Goal: Transaction & Acquisition: Purchase product/service

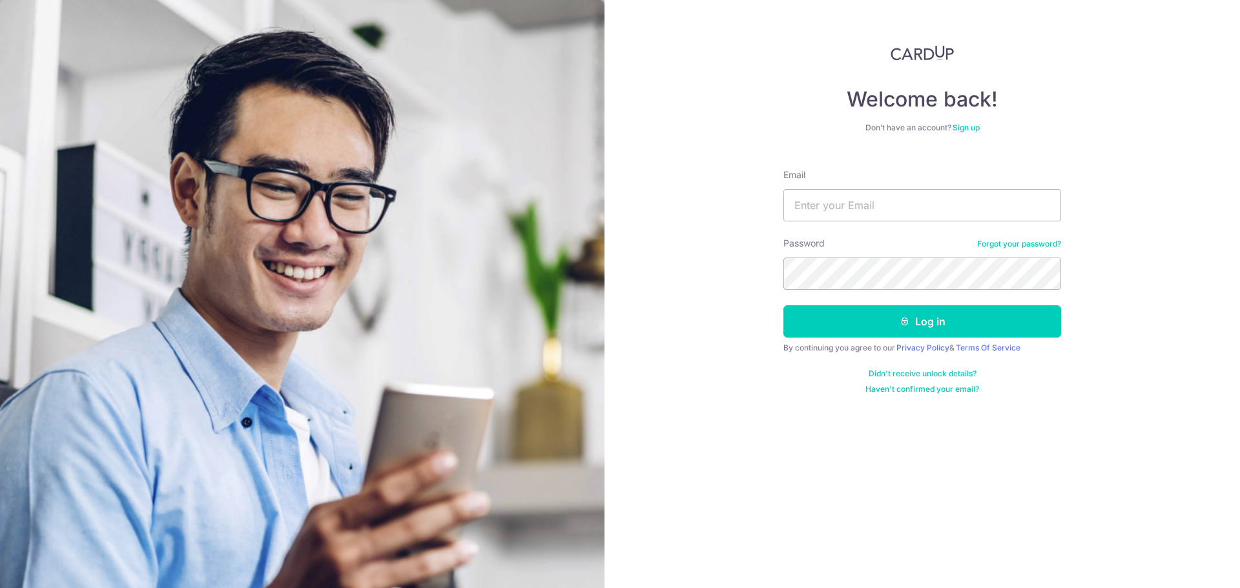
click at [869, 213] on input "Email" at bounding box center [922, 205] width 278 height 32
type input "[PERSON_NAME][EMAIL_ADDRESS][PERSON_NAME][DOMAIN_NAME]"
click at [783, 305] on button "Log in" at bounding box center [922, 321] width 278 height 32
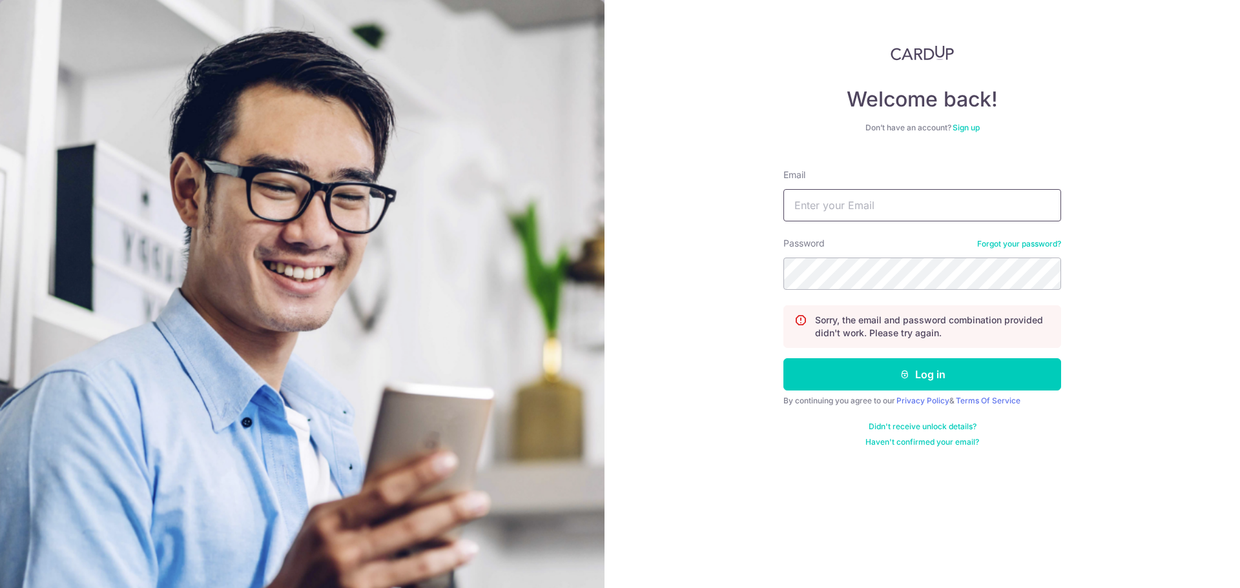
click at [837, 212] on input "Email" at bounding box center [922, 205] width 278 height 32
type input "[PERSON_NAME][EMAIL_ADDRESS][PERSON_NAME][DOMAIN_NAME]"
click at [783, 358] on button "Log in" at bounding box center [922, 374] width 278 height 32
click at [850, 218] on input "Email" at bounding box center [922, 205] width 278 height 32
type input "[PERSON_NAME][EMAIL_ADDRESS][PERSON_NAME][DOMAIN_NAME]"
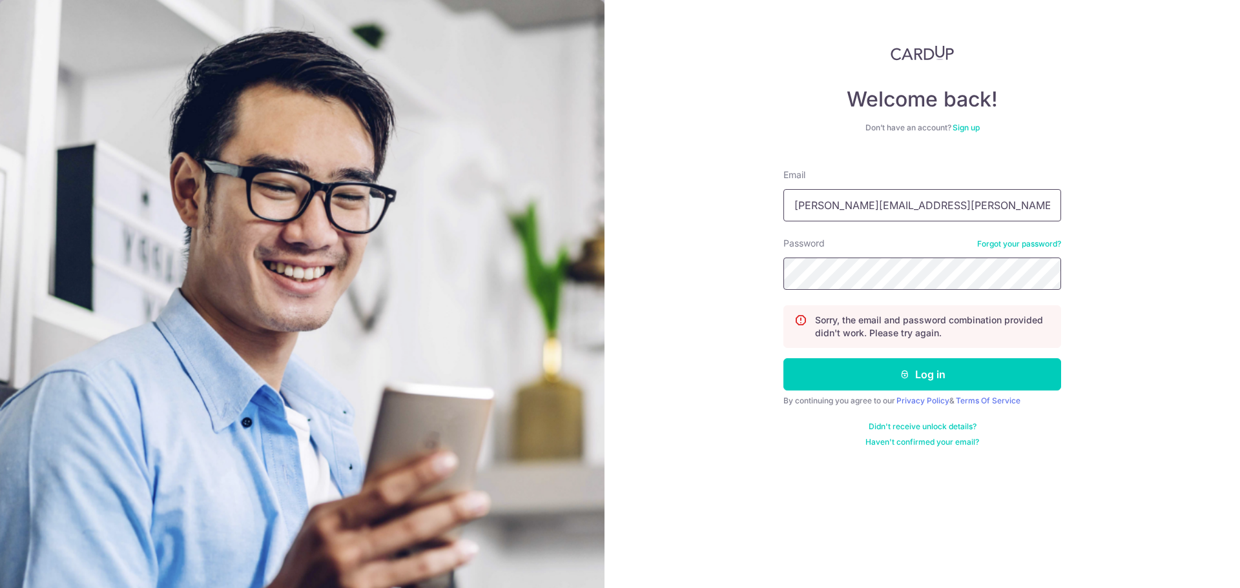
click at [783, 358] on button "Log in" at bounding box center [922, 374] width 278 height 32
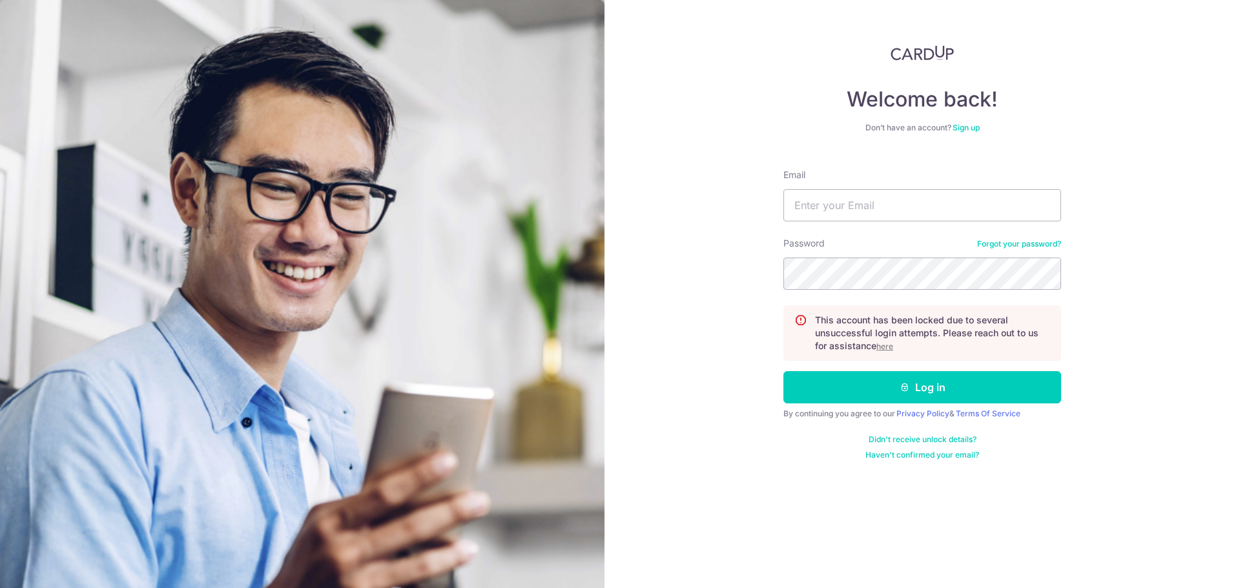
click at [881, 346] on u "here" at bounding box center [884, 347] width 17 height 10
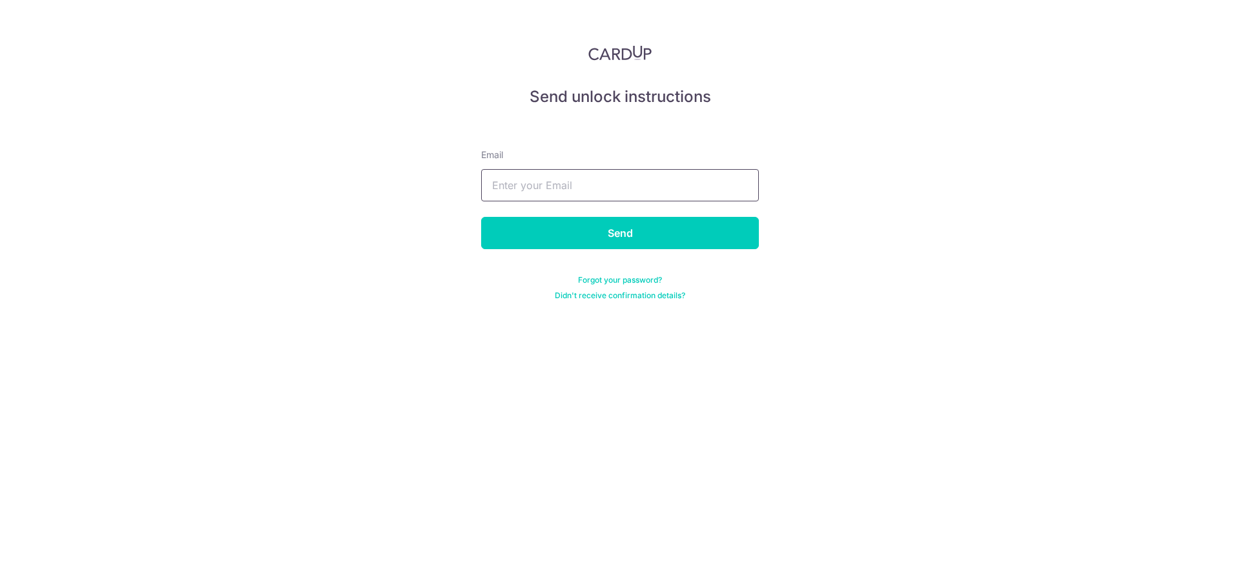
click at [572, 184] on input "text" at bounding box center [620, 185] width 278 height 32
type input "[PERSON_NAME][EMAIL_ADDRESS][PERSON_NAME][DOMAIN_NAME]"
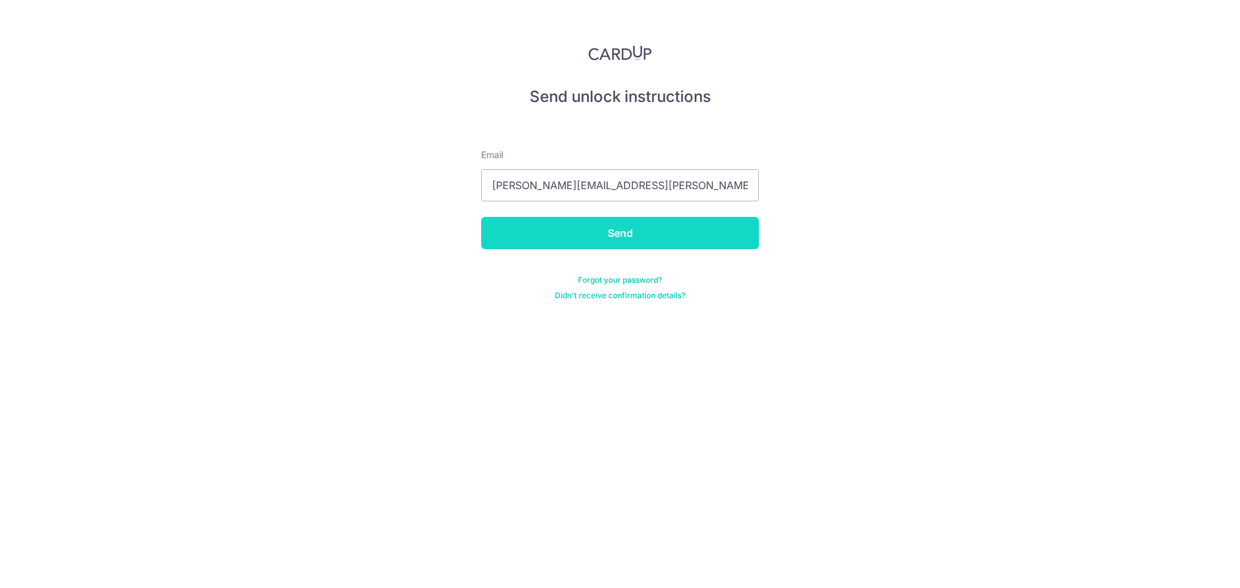
click at [671, 249] on input "Send" at bounding box center [620, 233] width 278 height 32
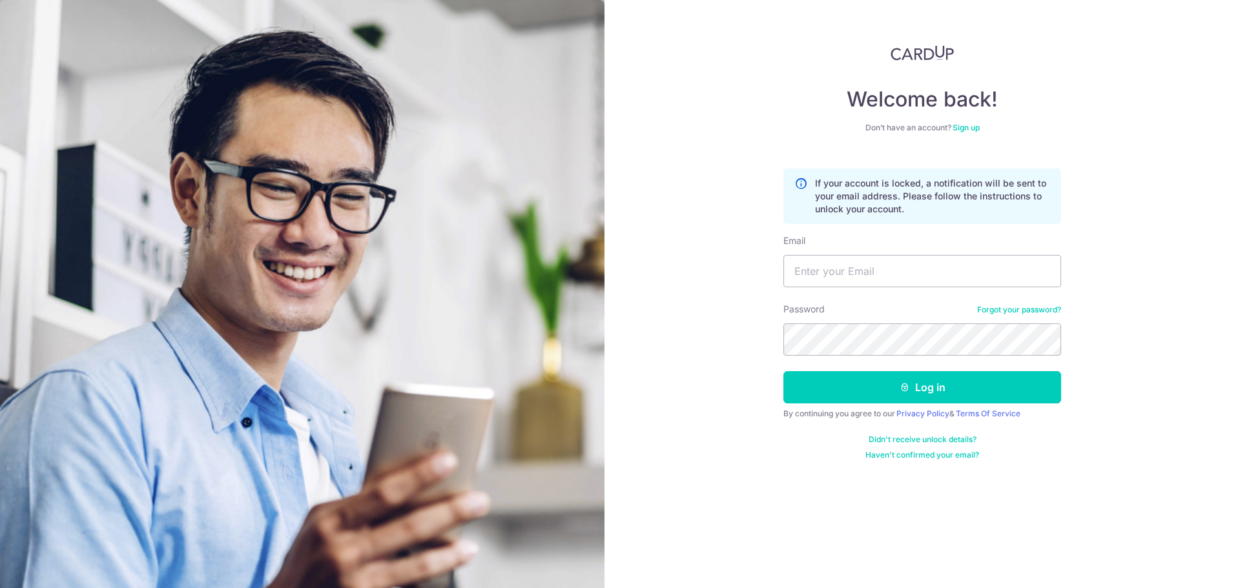
click at [898, 438] on link "Didn't receive unlock details?" at bounding box center [923, 440] width 108 height 10
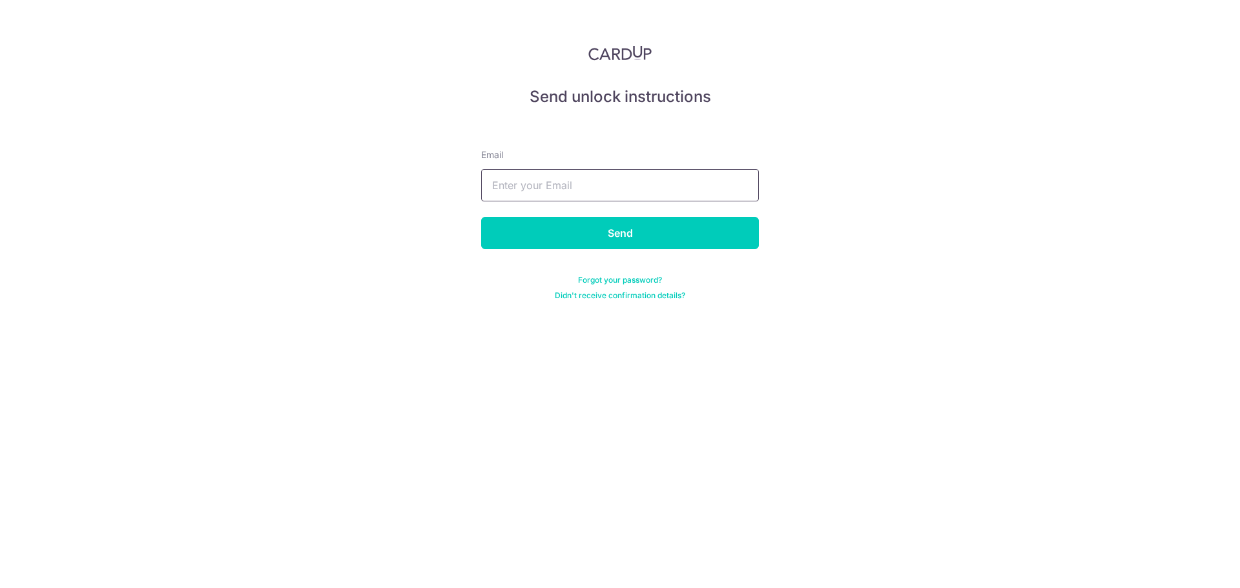
click at [505, 194] on input "text" at bounding box center [620, 185] width 278 height 32
type input "[PERSON_NAME][EMAIL_ADDRESS][PERSON_NAME][DOMAIN_NAME]"
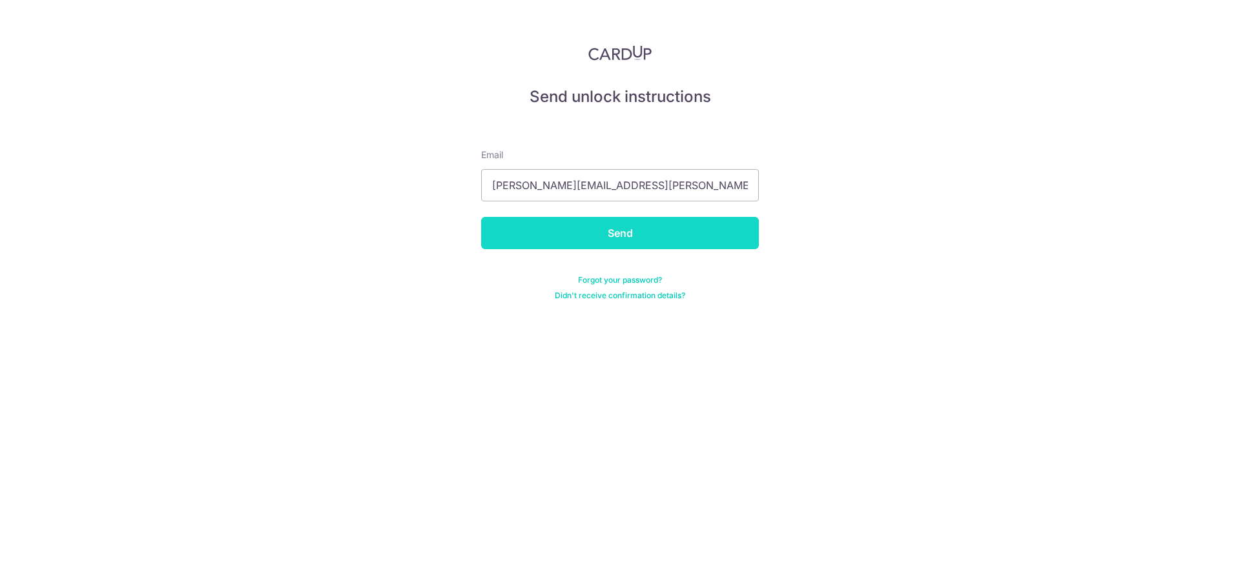
click at [593, 236] on input "Send" at bounding box center [620, 233] width 278 height 32
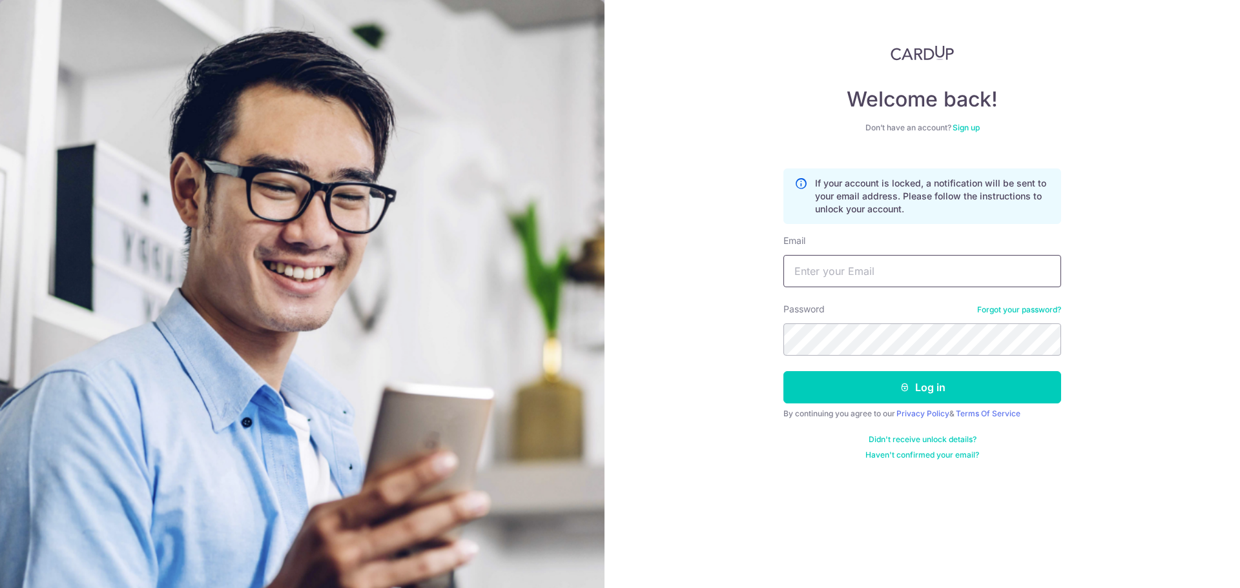
click at [803, 283] on input "Email" at bounding box center [922, 271] width 278 height 32
type input "[PERSON_NAME][EMAIL_ADDRESS][PERSON_NAME][DOMAIN_NAME]"
click at [783, 371] on button "Log in" at bounding box center [922, 387] width 278 height 32
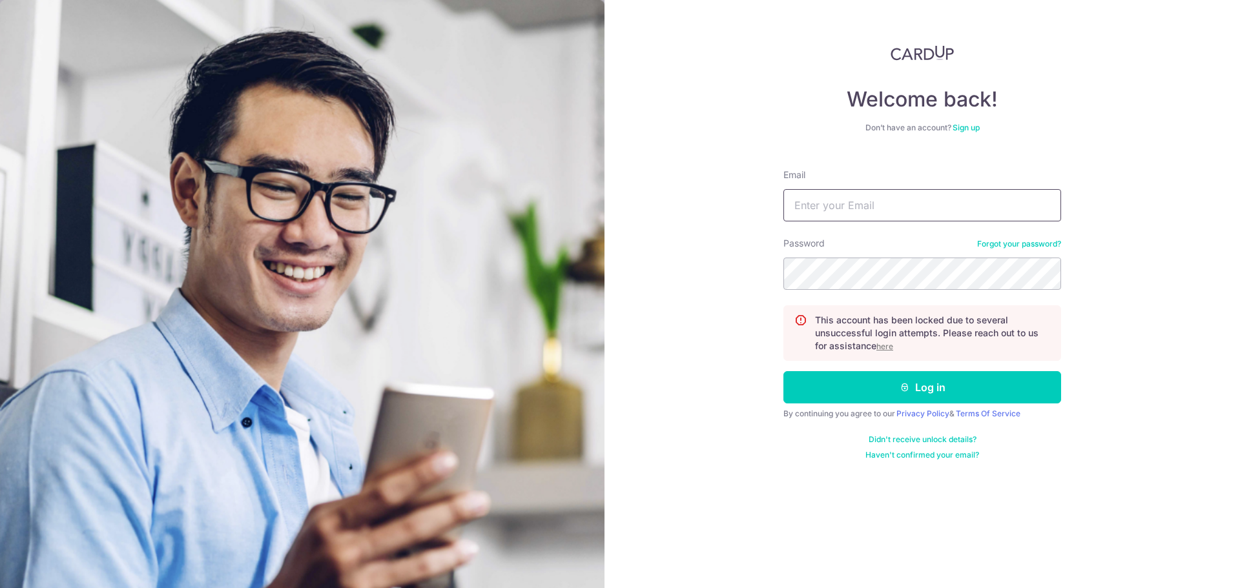
click at [876, 206] on input "Email" at bounding box center [922, 205] width 278 height 32
type input "[PERSON_NAME][EMAIL_ADDRESS][PERSON_NAME][DOMAIN_NAME]"
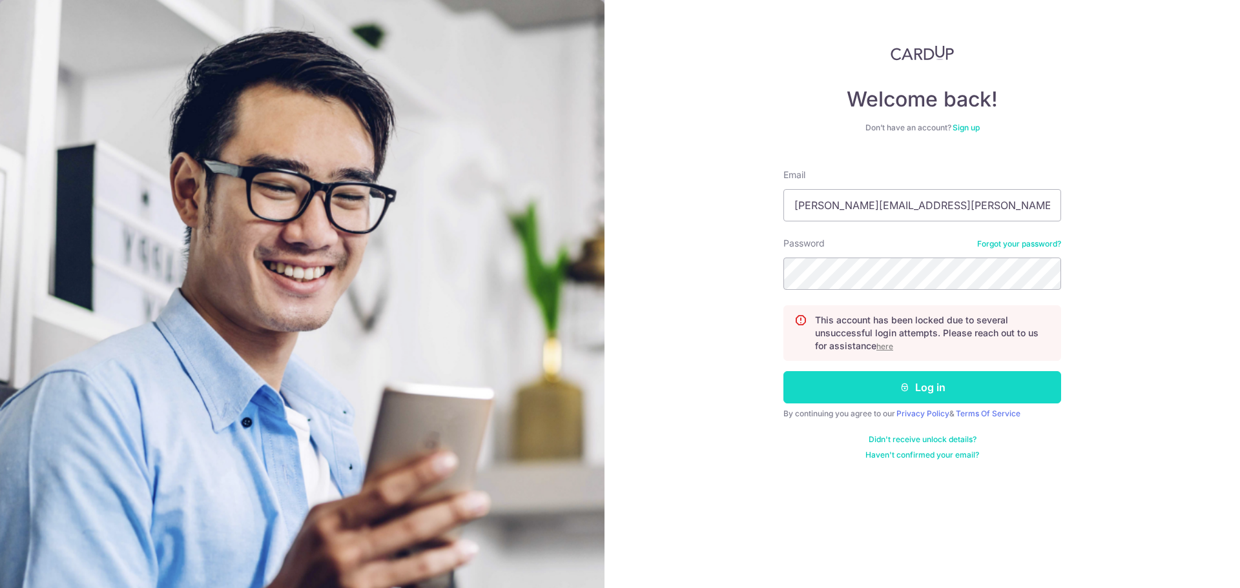
click at [876, 384] on button "Log in" at bounding box center [922, 387] width 278 height 32
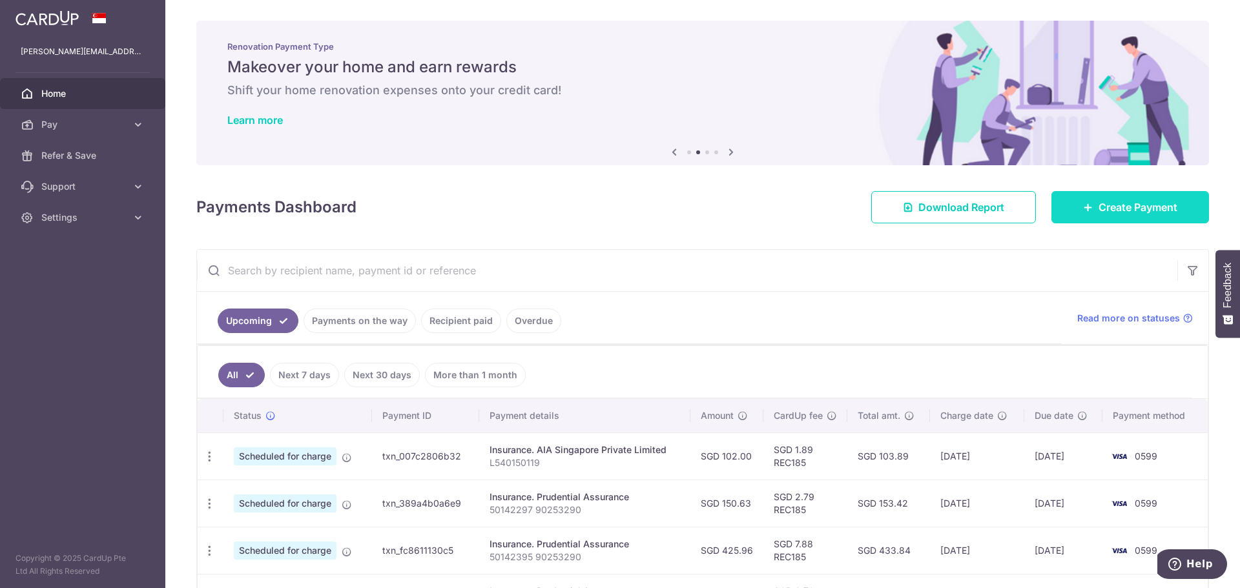
click at [1124, 212] on span "Create Payment" at bounding box center [1137, 207] width 79 height 15
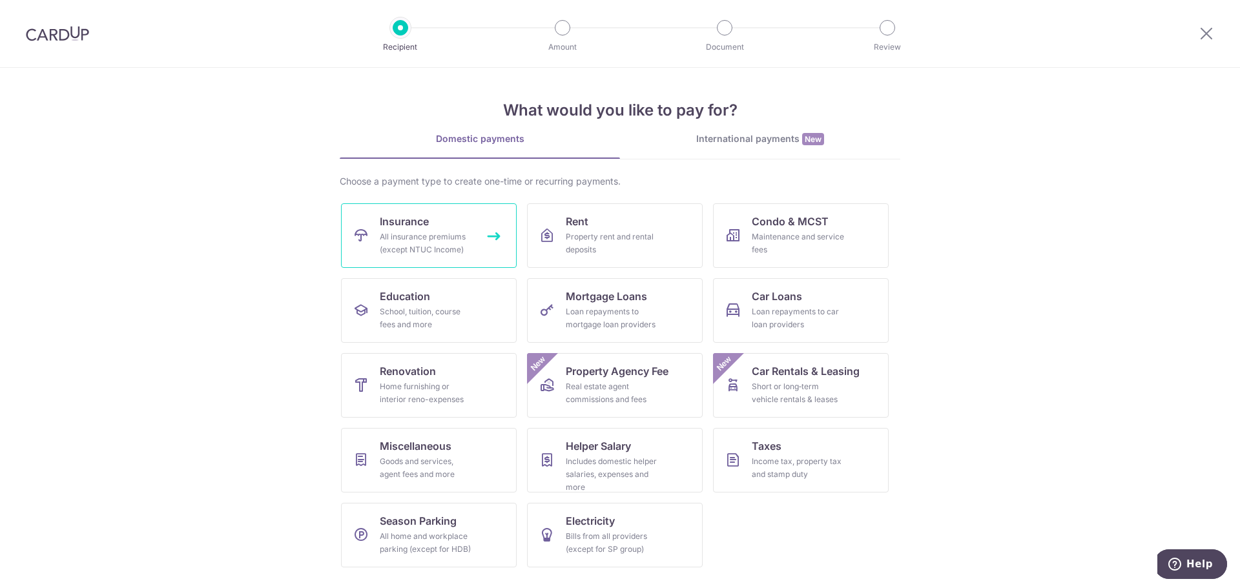
click at [439, 238] on div "All insurance premiums (except NTUC Income)" at bounding box center [426, 244] width 93 height 26
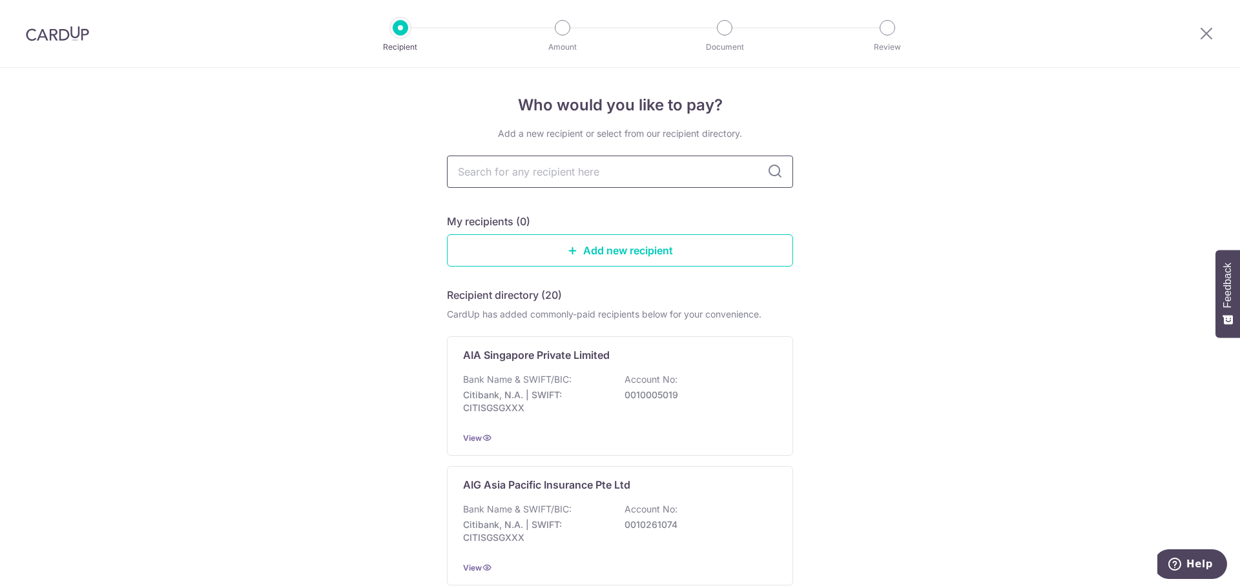
click at [573, 161] on input "text" at bounding box center [620, 172] width 346 height 32
type input "prude"
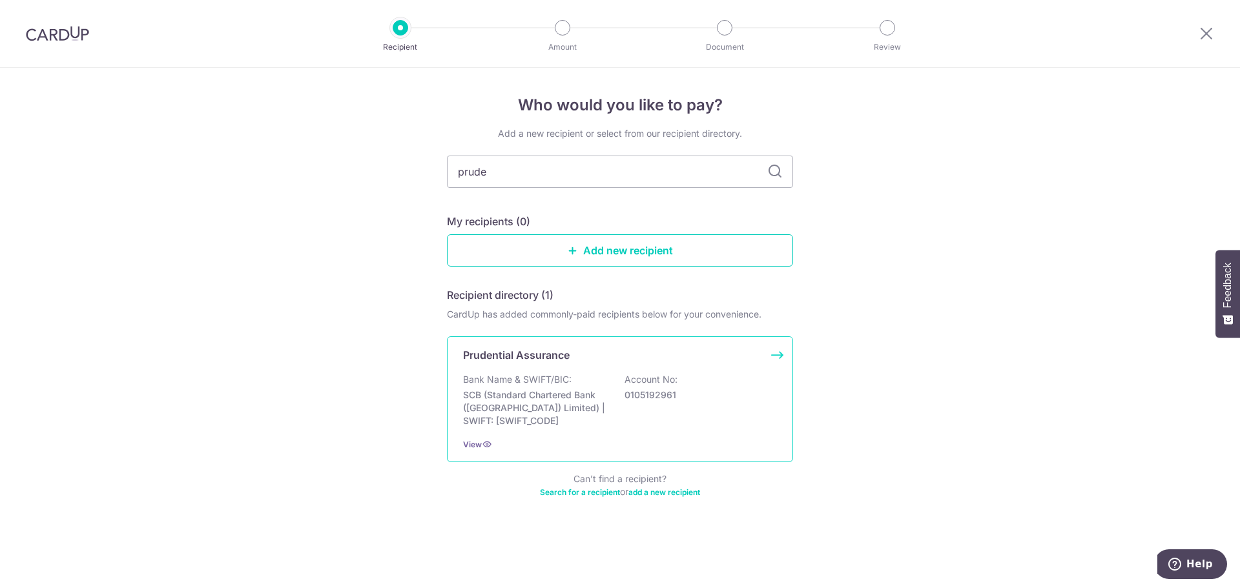
click at [559, 431] on div "Prudential Assurance Bank Name & SWIFT/BIC: SCB (Standard Chartered Bank (Singa…" at bounding box center [620, 399] width 346 height 126
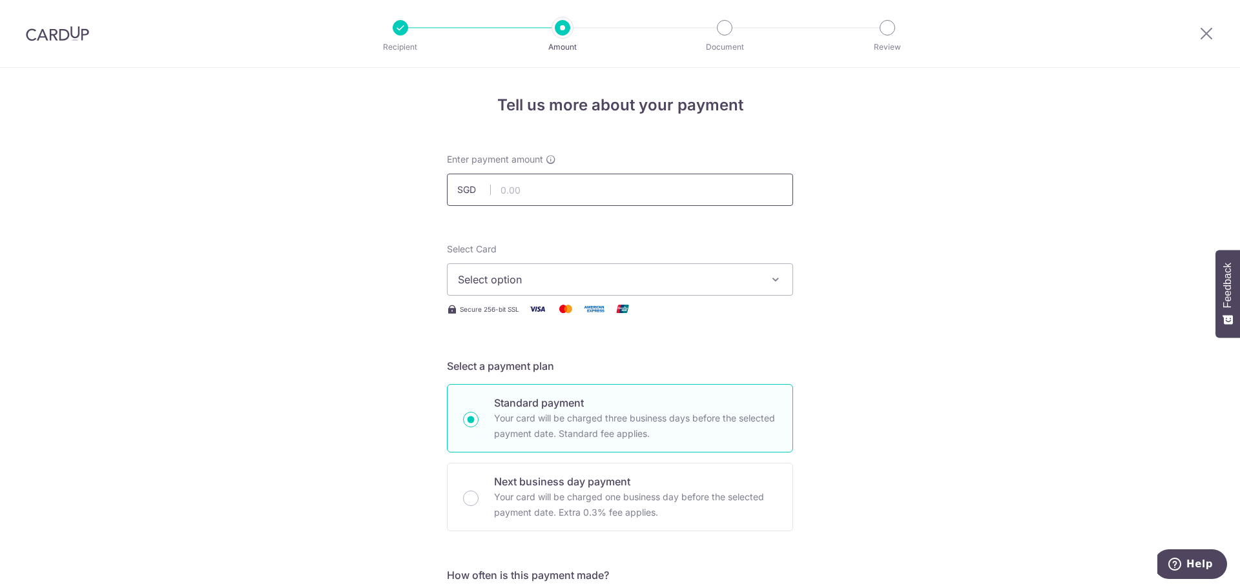
click at [526, 195] on input "text" at bounding box center [620, 190] width 346 height 32
type input "172.00"
click at [471, 286] on span "Select option" at bounding box center [608, 279] width 301 height 15
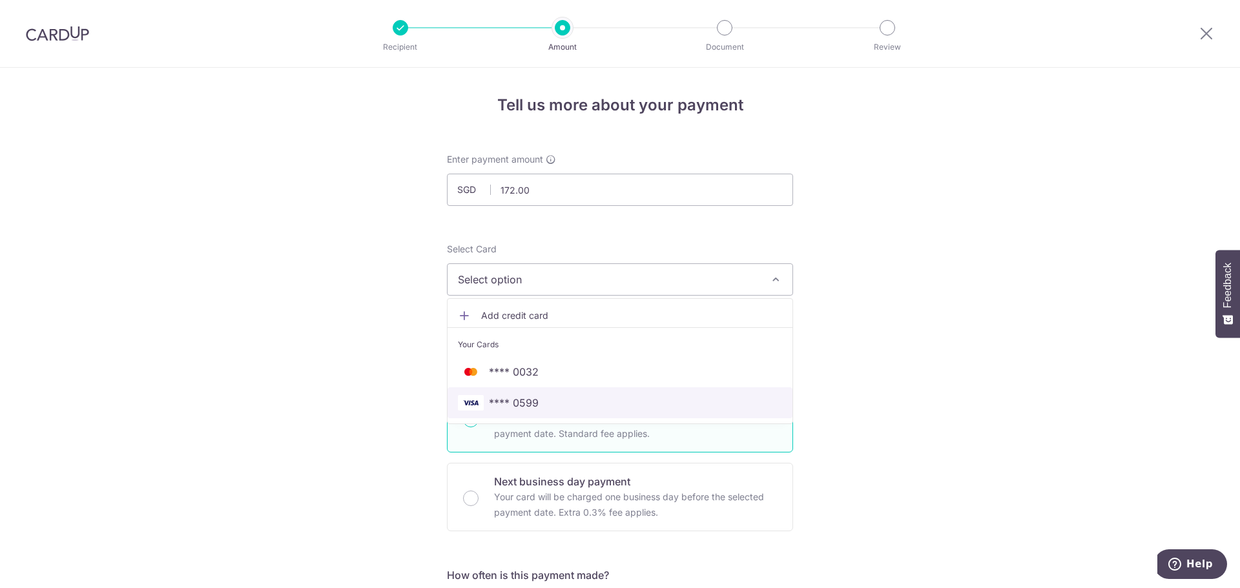
click at [528, 399] on span "**** 0599" at bounding box center [514, 402] width 50 height 15
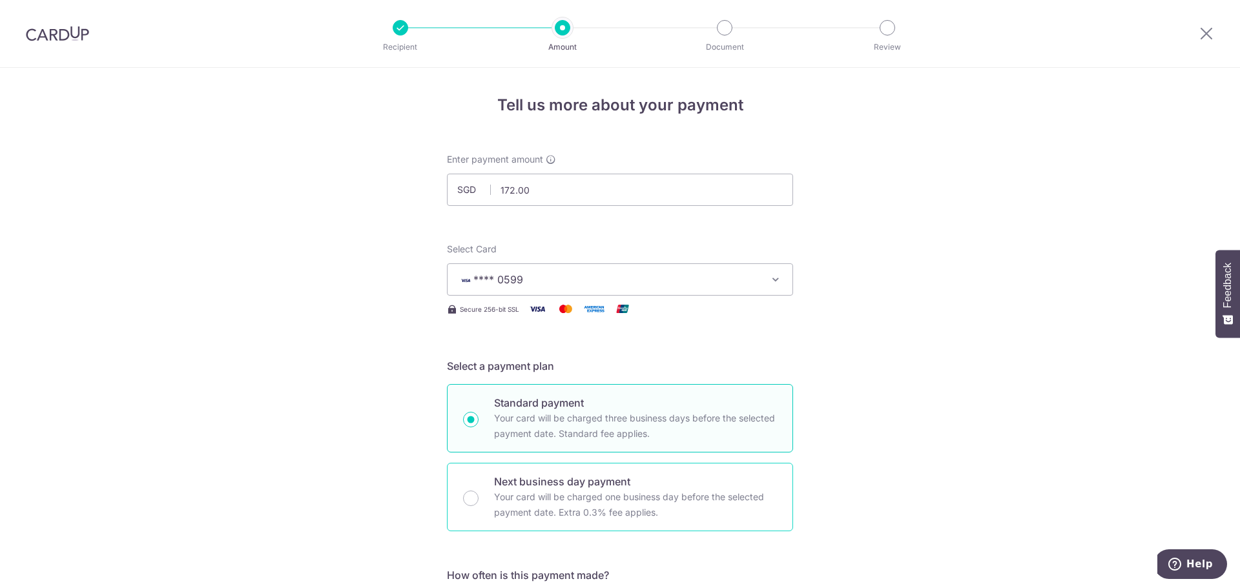
click at [518, 495] on p "Your card will be charged one business day before the selected payment date. Ex…" at bounding box center [635, 504] width 283 height 31
click at [479, 495] on input "Next business day payment Your card will be charged one business day before the…" at bounding box center [470, 498] width 15 height 15
radio input "false"
radio input "true"
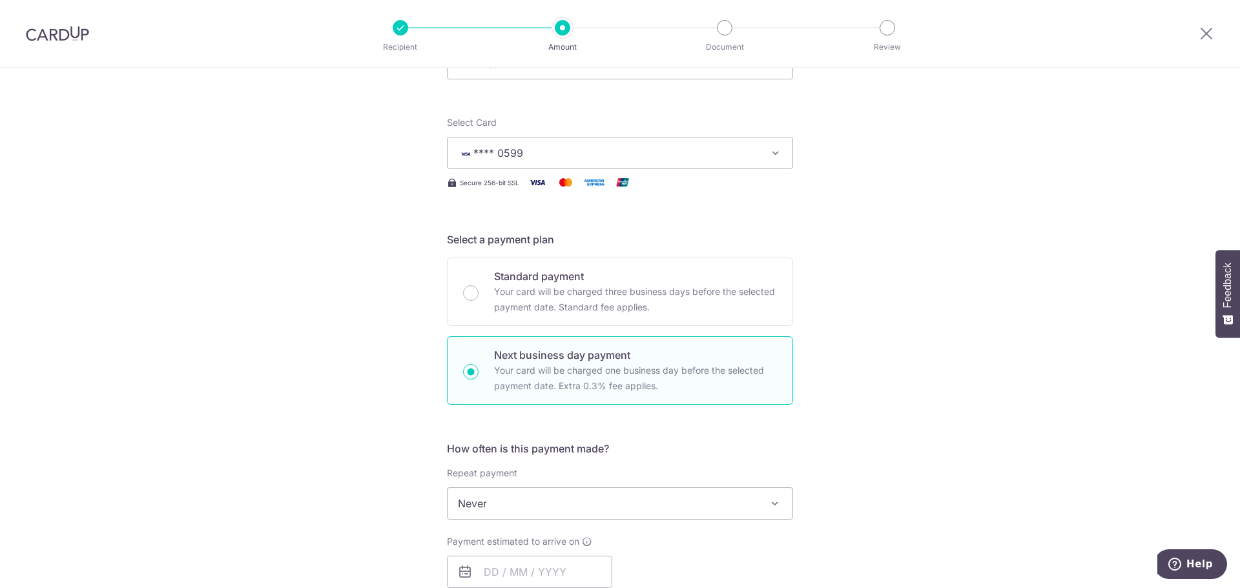
scroll to position [129, 0]
click at [651, 490] on span "Never" at bounding box center [620, 501] width 345 height 31
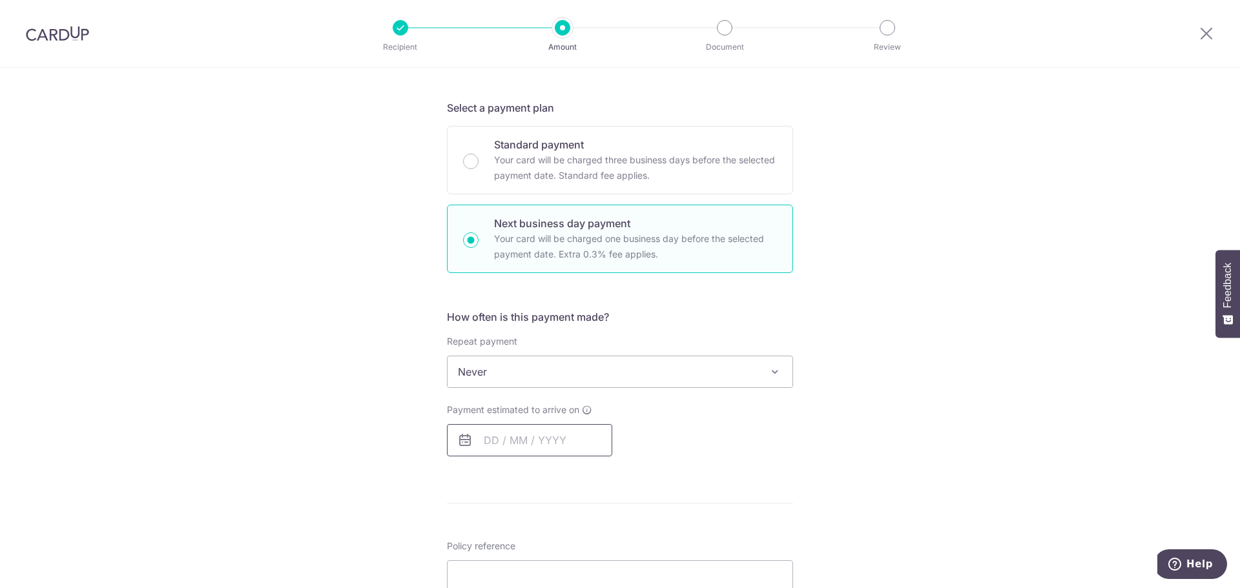
click at [460, 431] on input "text" at bounding box center [529, 440] width 165 height 32
click at [601, 537] on link "3" at bounding box center [602, 532] width 21 height 21
type input "[DATE]"
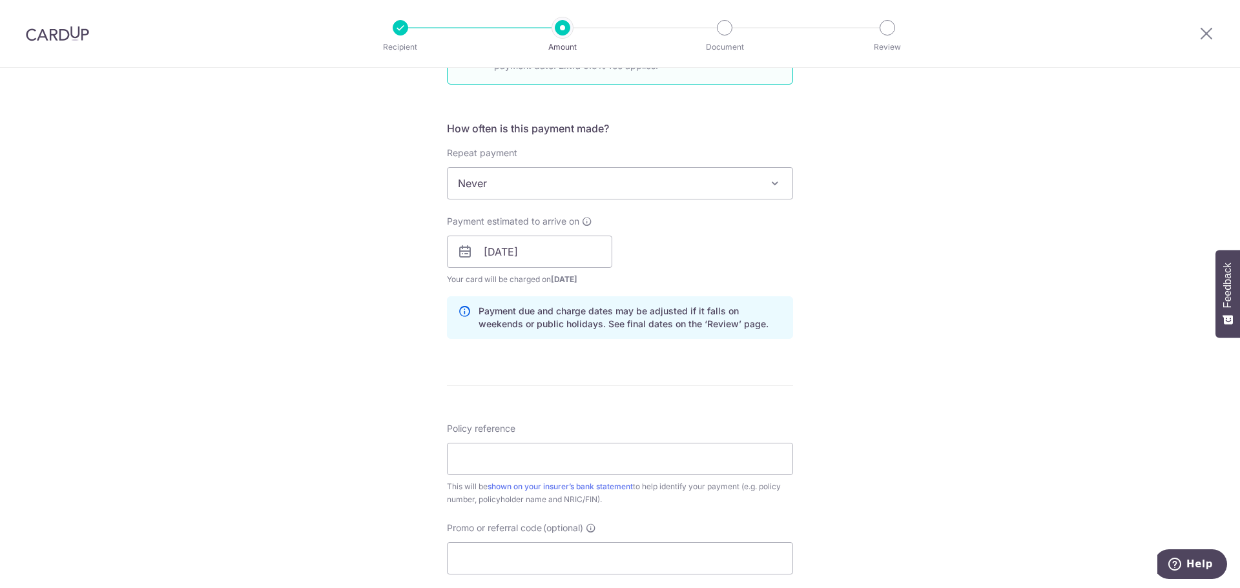
scroll to position [452, 0]
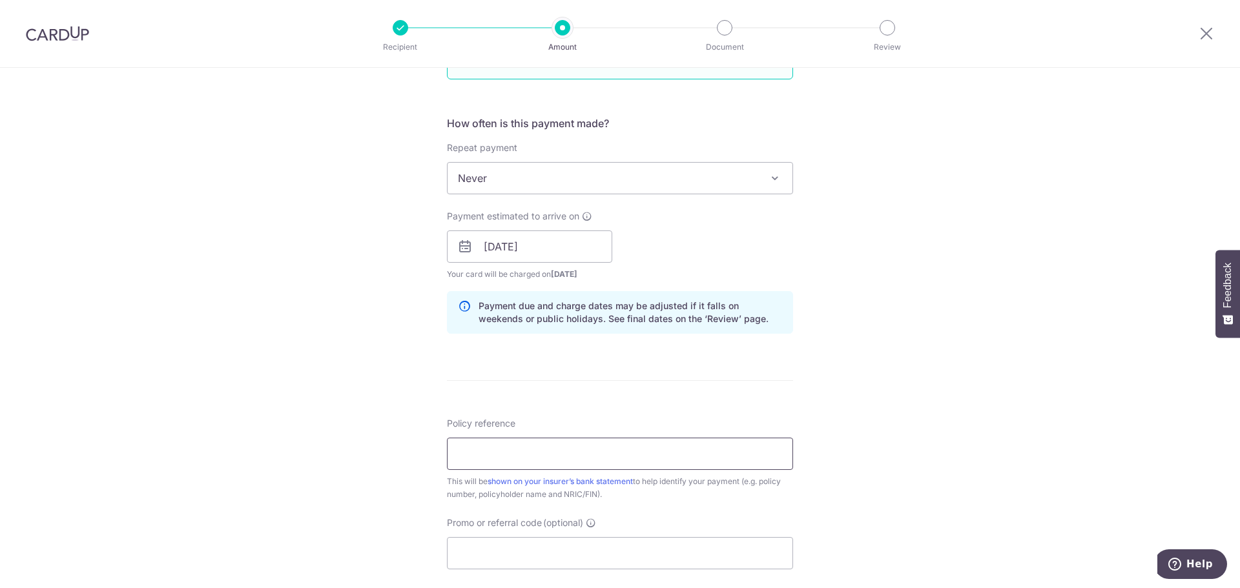
click at [700, 458] on input "Policy reference" at bounding box center [620, 454] width 346 height 32
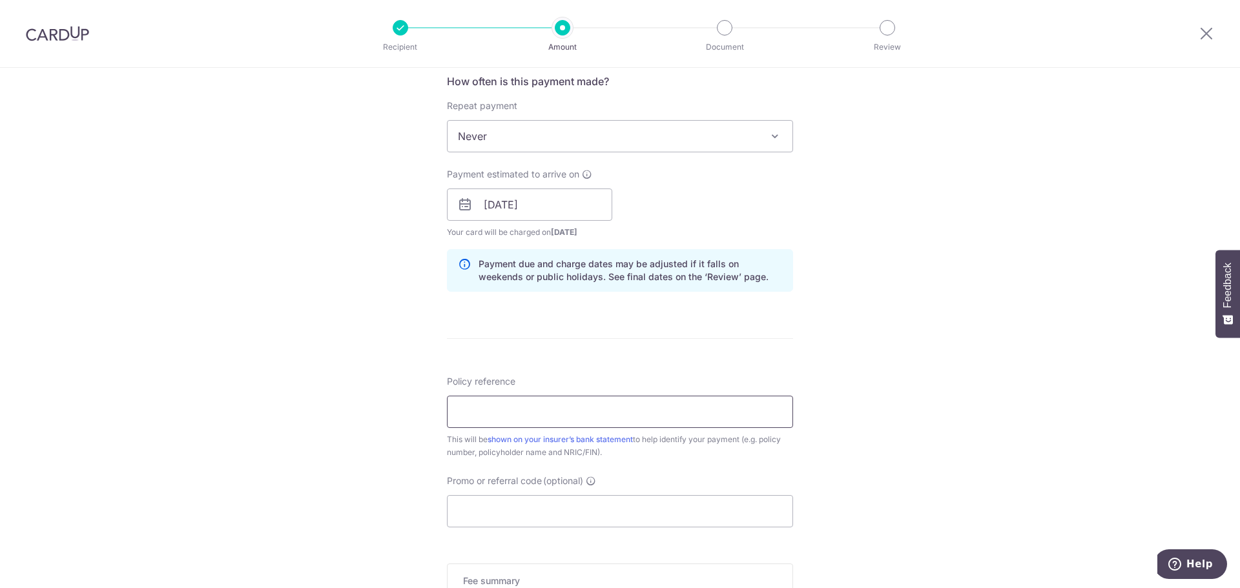
scroll to position [710, 0]
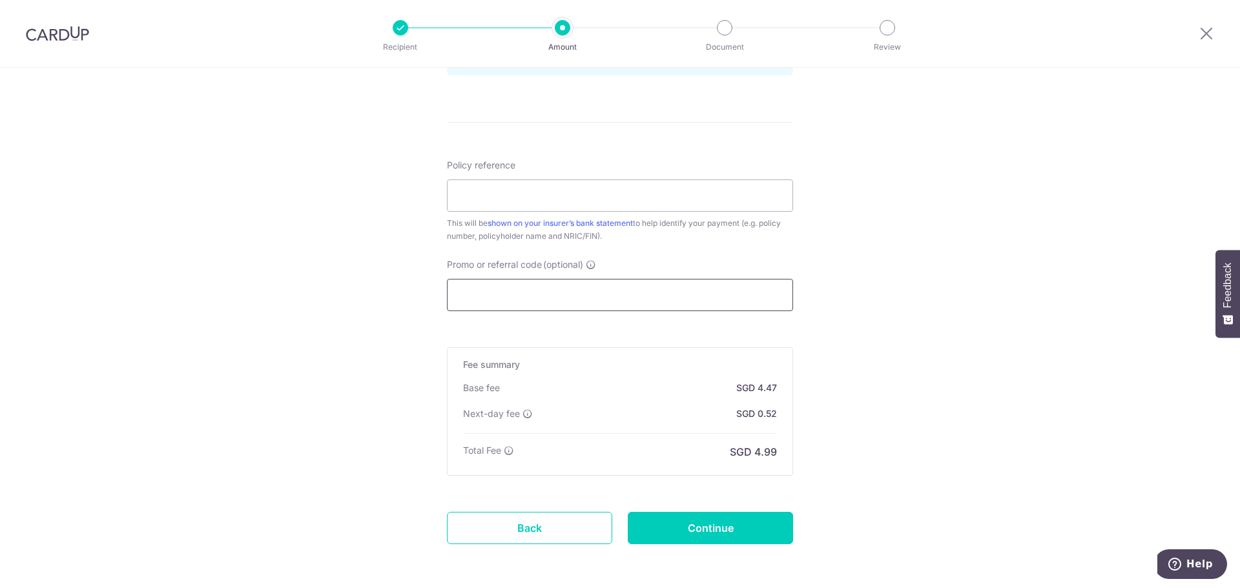
click at [535, 296] on input "Promo or referral code (optional)" at bounding box center [620, 295] width 346 height 32
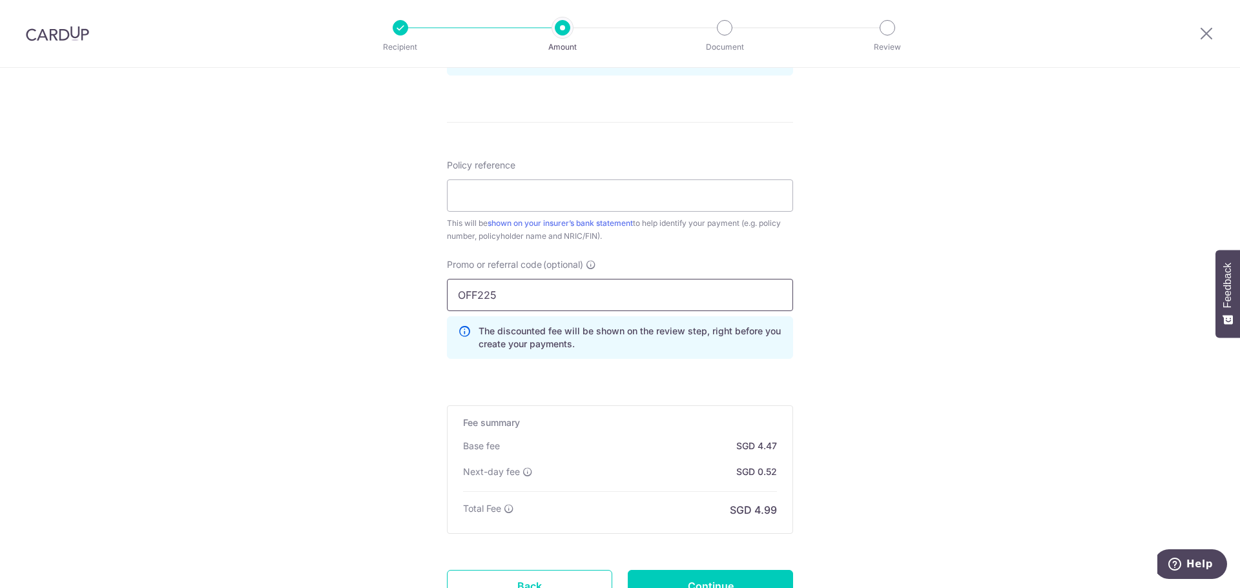
type input "OFF225"
click at [515, 184] on input "Policy reference" at bounding box center [620, 196] width 346 height 32
paste input "50142134"
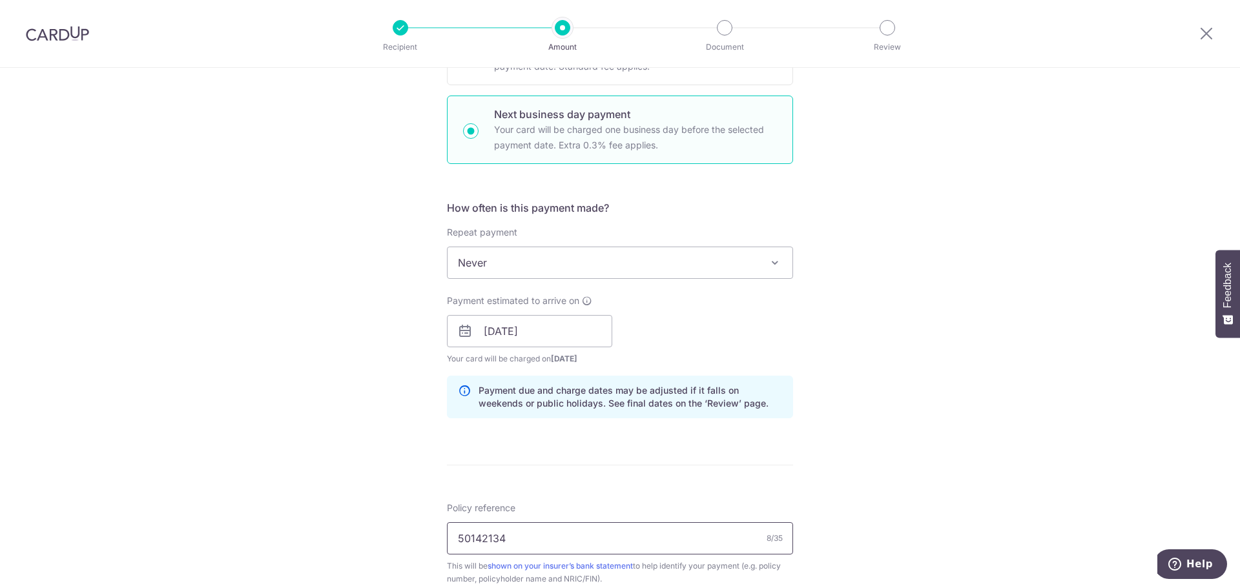
scroll to position [517, 0]
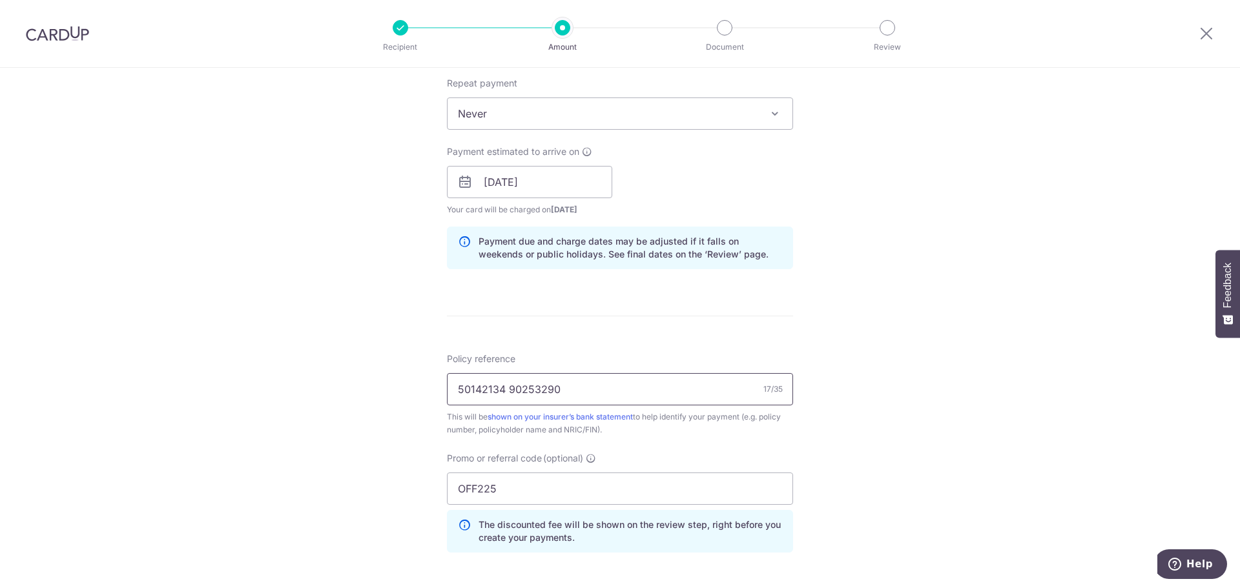
type input "50142134 90253290"
click at [830, 459] on div "Tell us more about your payment Enter payment amount SGD 172.00 172.00 Select C…" at bounding box center [620, 222] width 1240 height 1342
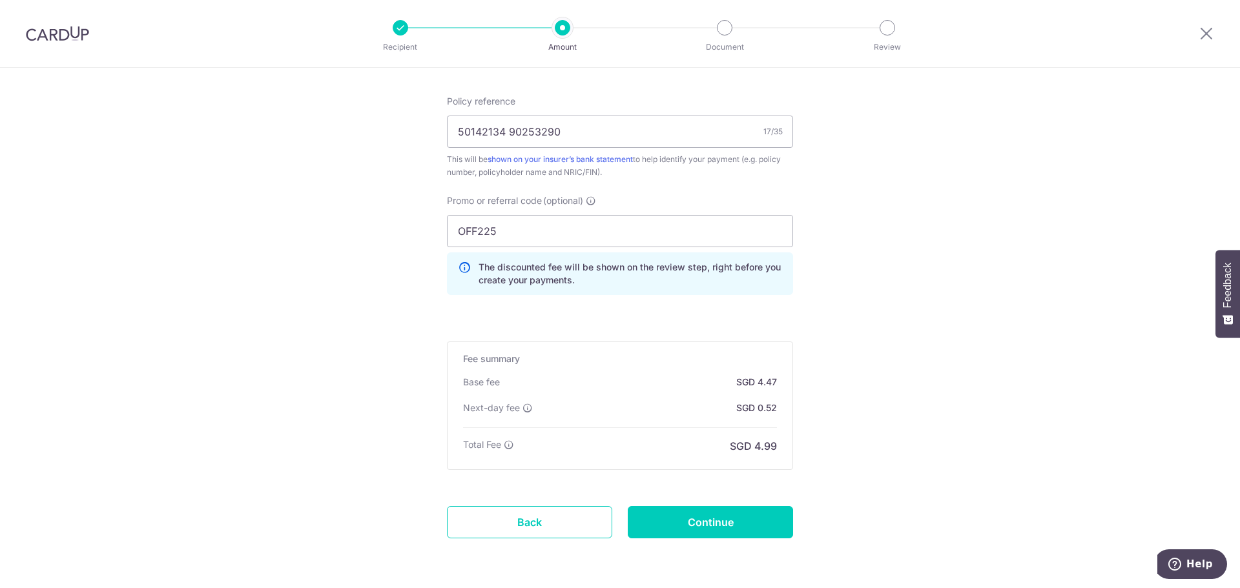
scroll to position [775, 0]
click at [747, 519] on input "Continue" at bounding box center [710, 522] width 165 height 32
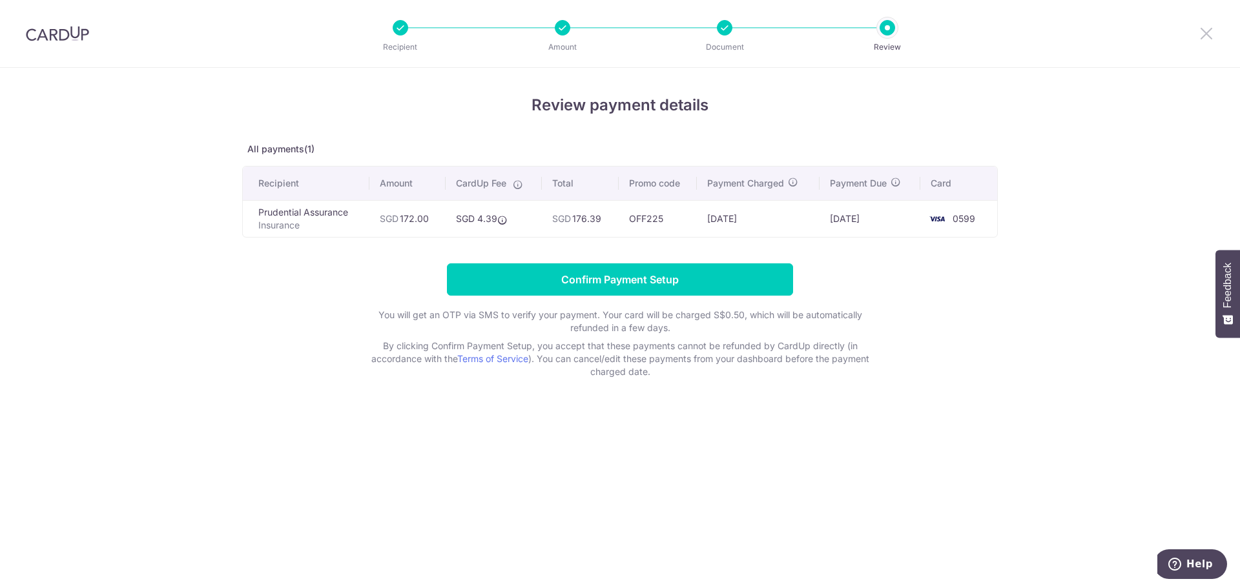
click at [1205, 31] on icon at bounding box center [1206, 33] width 15 height 16
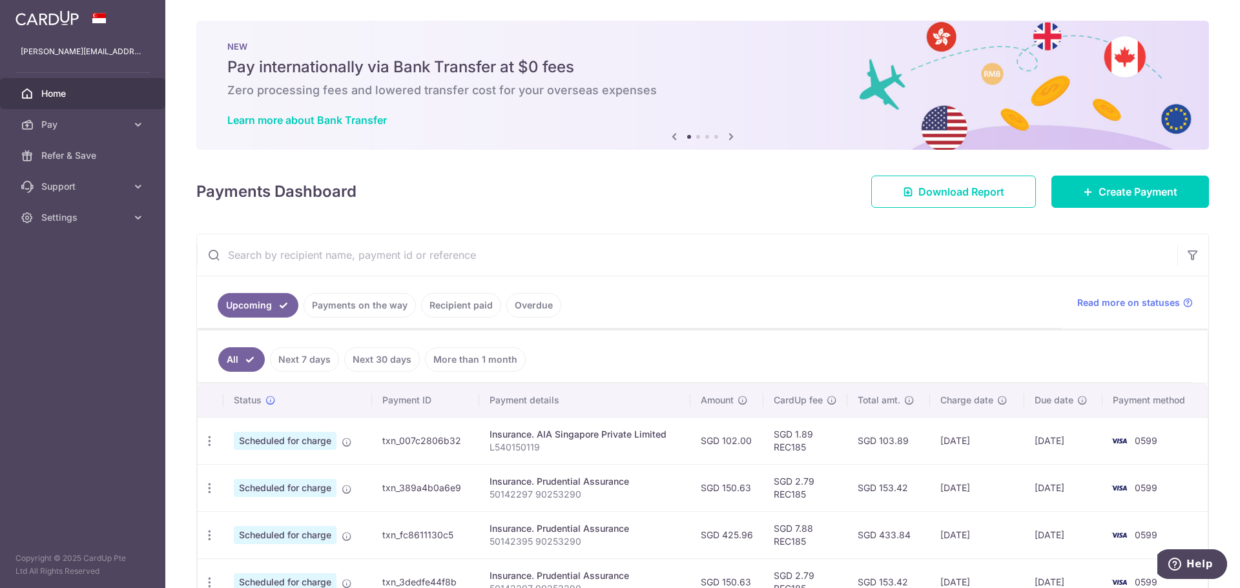
click at [466, 305] on link "Recipient paid" at bounding box center [461, 305] width 80 height 25
